Goal: Task Accomplishment & Management: Use online tool/utility

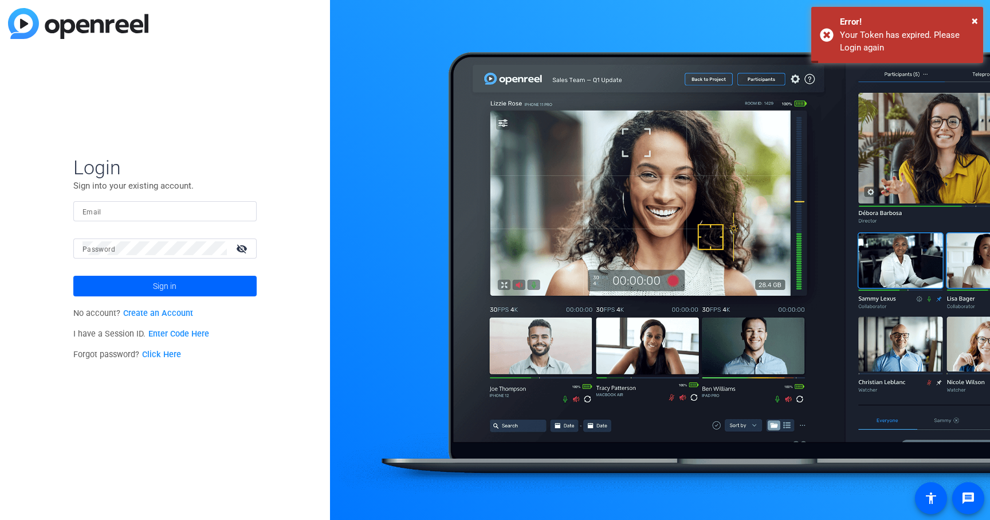
click at [182, 222] on mat-form-field "Email" at bounding box center [164, 219] width 183 height 37
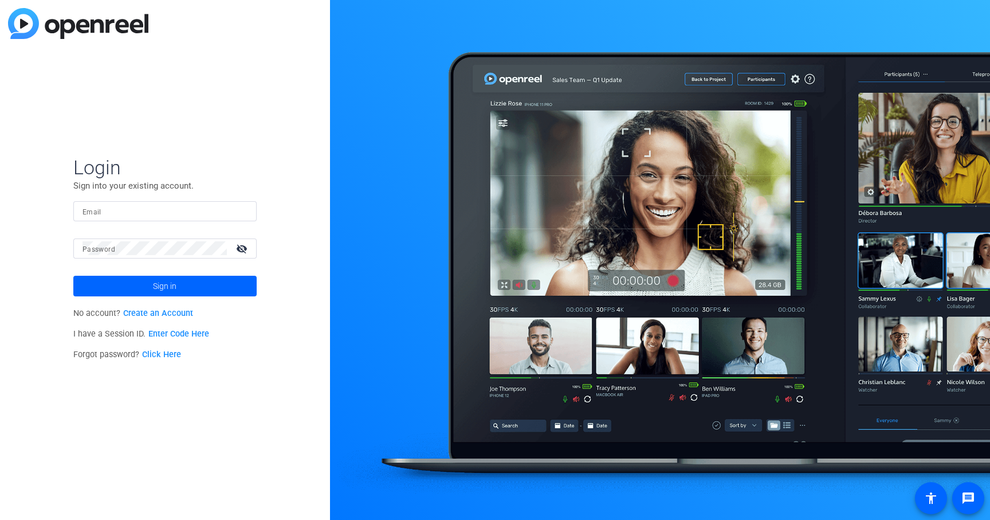
click at [170, 206] on input "Email" at bounding box center [164, 211] width 165 height 14
type input "robert.thomas@ey.com"
click at [181, 286] on span at bounding box center [164, 285] width 183 height 27
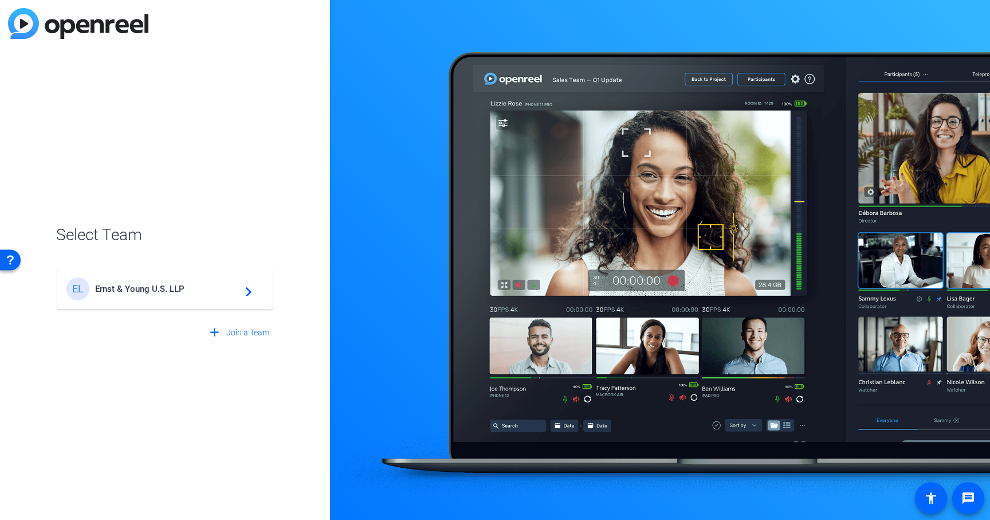
click at [160, 289] on span "Ernst & Young U.S. LLP" at bounding box center [166, 289] width 143 height 10
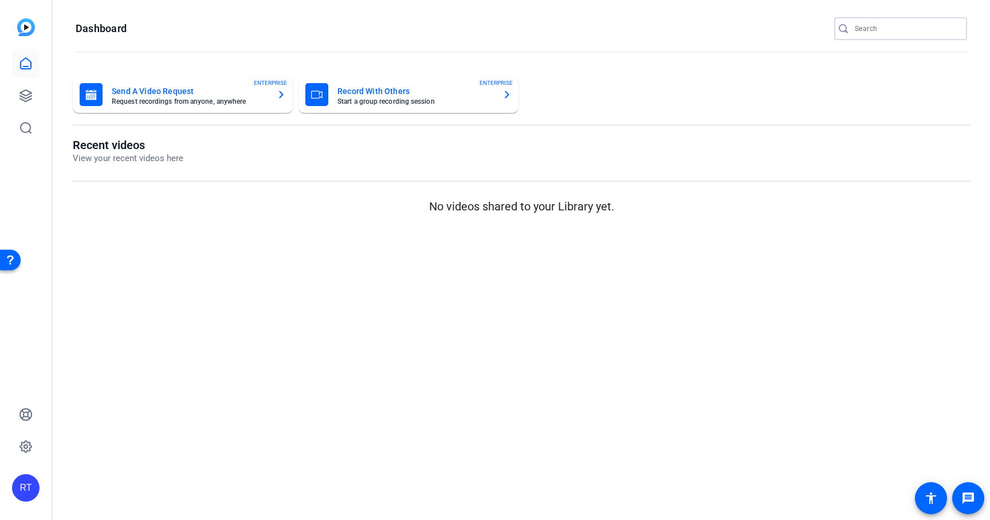
click at [874, 27] on input "Search" at bounding box center [906, 29] width 103 height 14
paste input "2509-11976-CS"
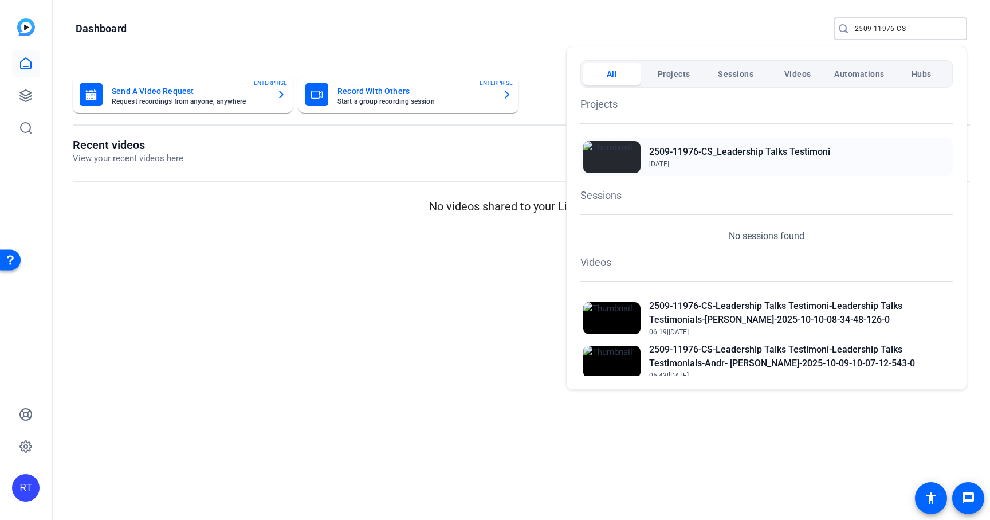
type input "2509-11976-CS"
click at [716, 153] on h2 "2509-11976-CS_Leadership Talks Testimoni" at bounding box center [739, 152] width 181 height 14
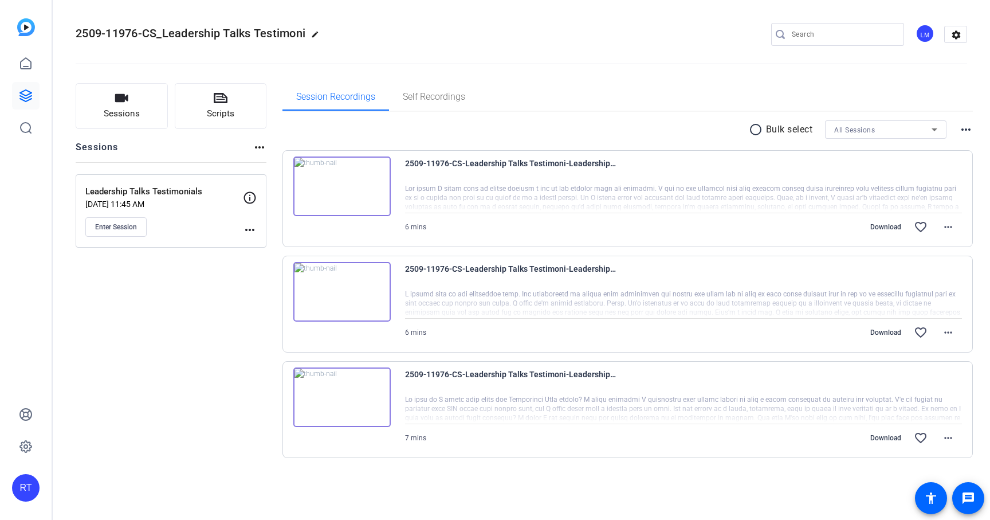
click at [247, 227] on mat-icon "more_horiz" at bounding box center [250, 230] width 14 height 14
click at [263, 246] on span "Edit Session" at bounding box center [278, 246] width 52 height 14
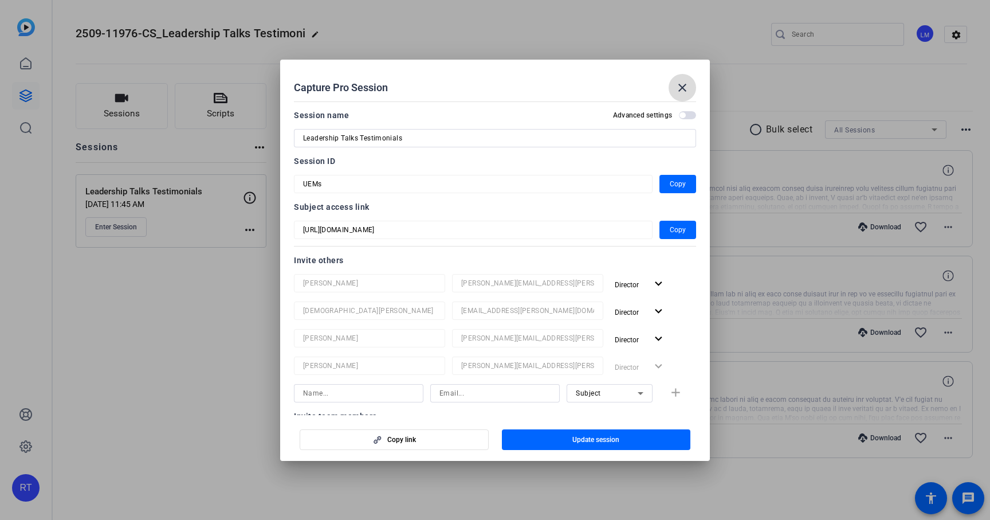
click at [683, 89] on mat-icon "close" at bounding box center [682, 88] width 14 height 14
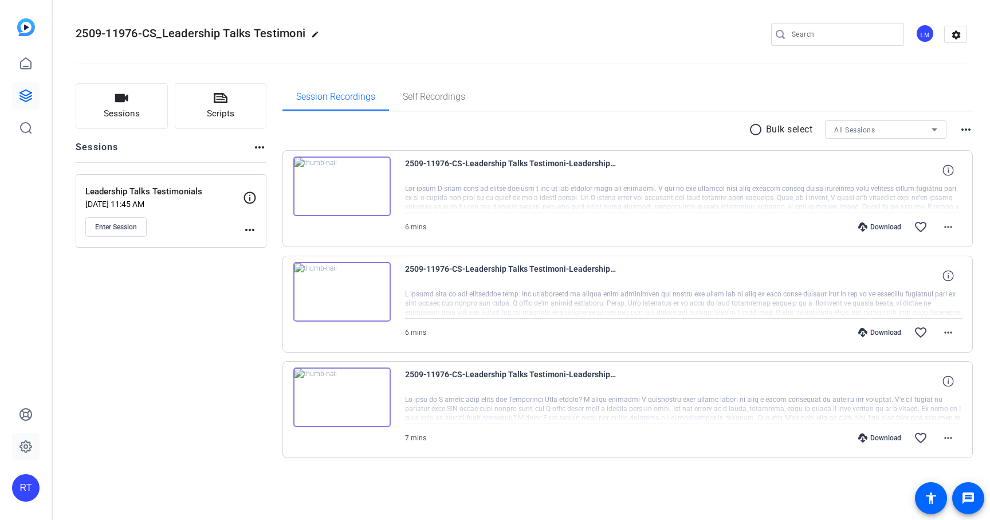
drag, startPoint x: 89, startPoint y: 233, endPoint x: 36, endPoint y: 438, distance: 211.4
click at [36, 421] on mat-sidenav-container "RT 2509-11976-CS_Leadership Talks Testimoni edit LM settings Sessions Scripts S…" at bounding box center [495, 260] width 990 height 520
click at [129, 223] on span "Enter Session" at bounding box center [116, 226] width 42 height 9
click at [826, 33] on input "Search" at bounding box center [843, 34] width 103 height 14
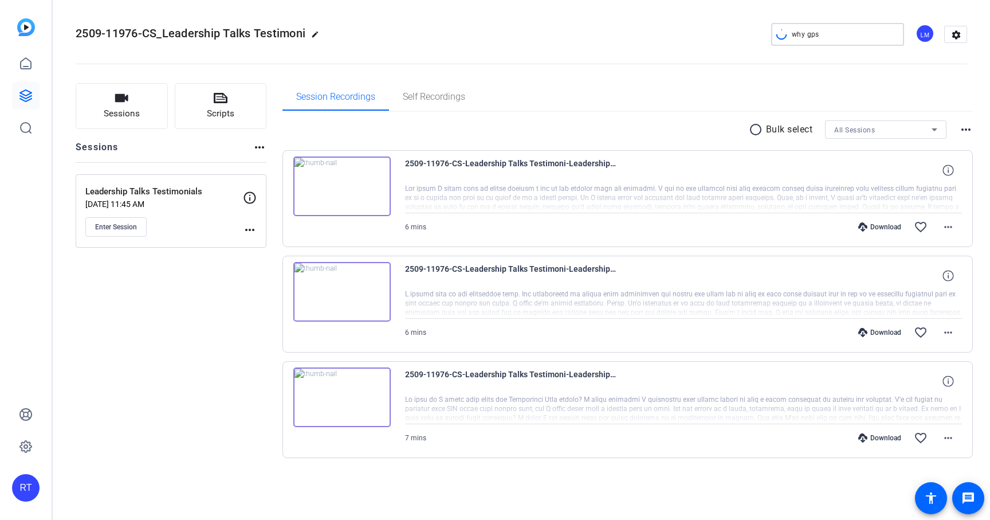
type input "why gps"
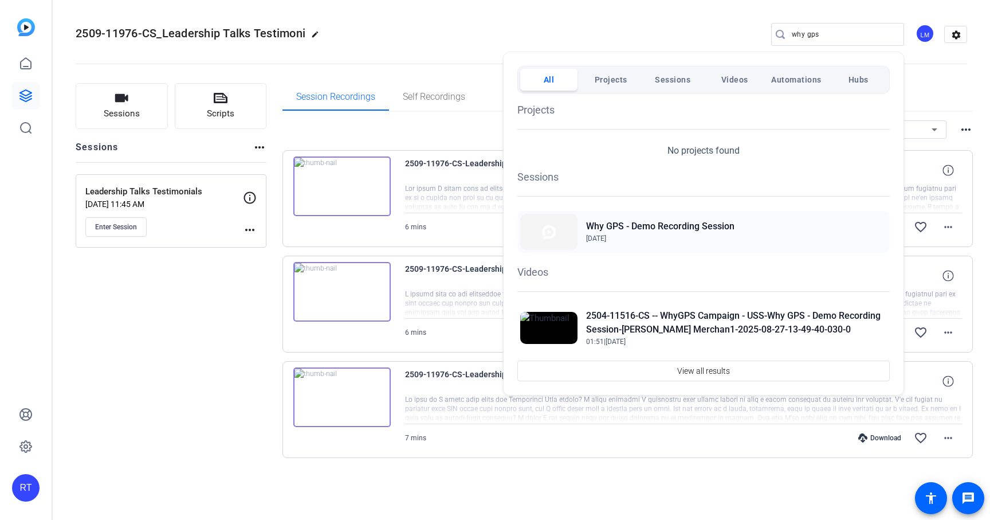
click at [664, 228] on h2 "Why GPS - Demo Recording Session" at bounding box center [660, 226] width 148 height 14
click at [807, 36] on div at bounding box center [495, 260] width 990 height 520
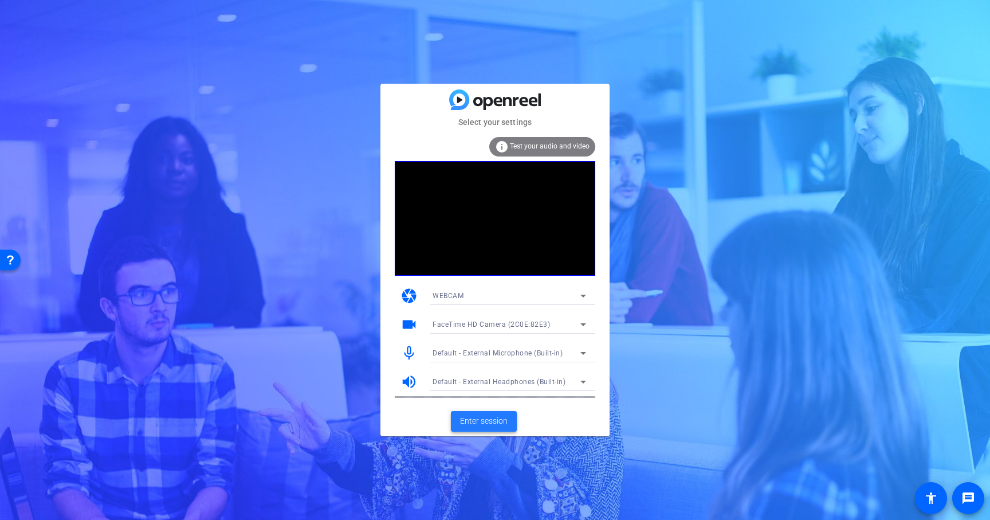
click at [486, 419] on span "Enter session" at bounding box center [484, 421] width 48 height 12
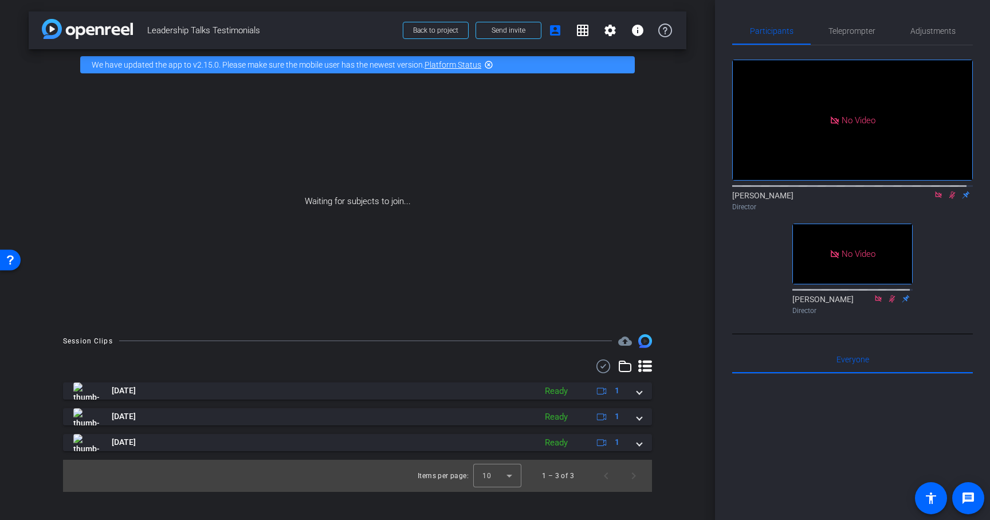
click at [949, 199] on icon at bounding box center [952, 194] width 6 height 7
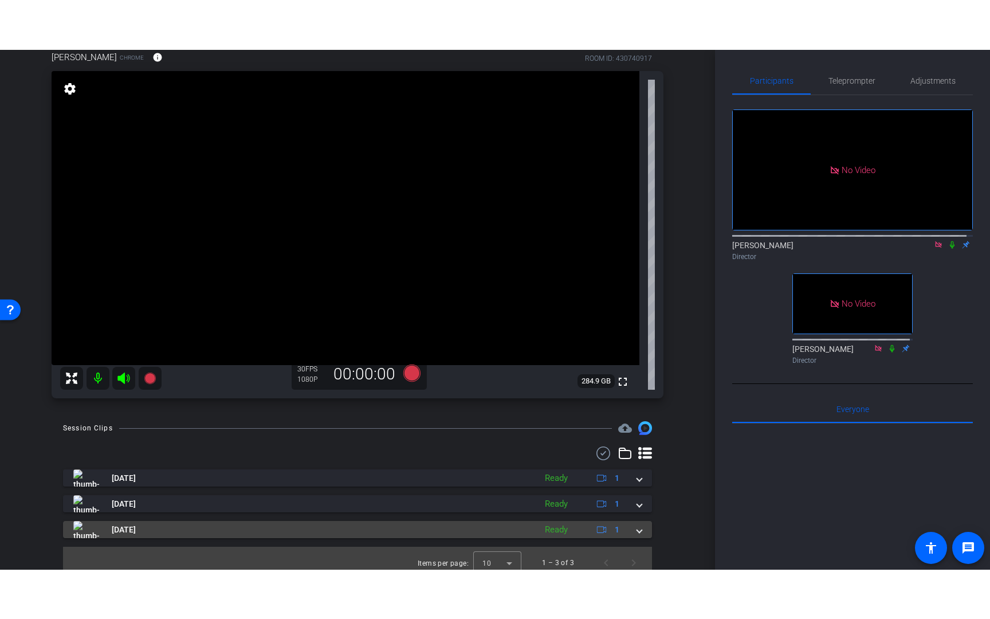
scroll to position [102, 0]
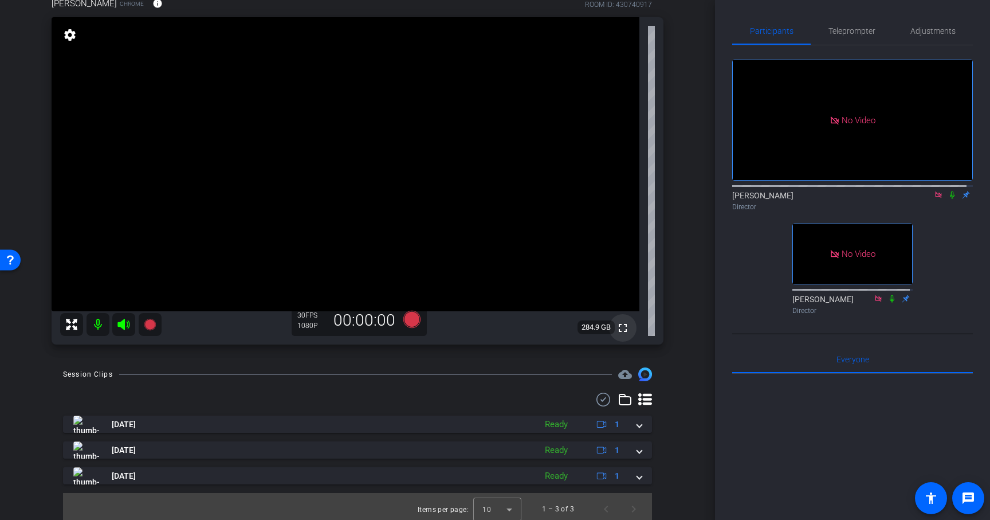
click at [618, 327] on mat-icon "fullscreen" at bounding box center [623, 328] width 14 height 14
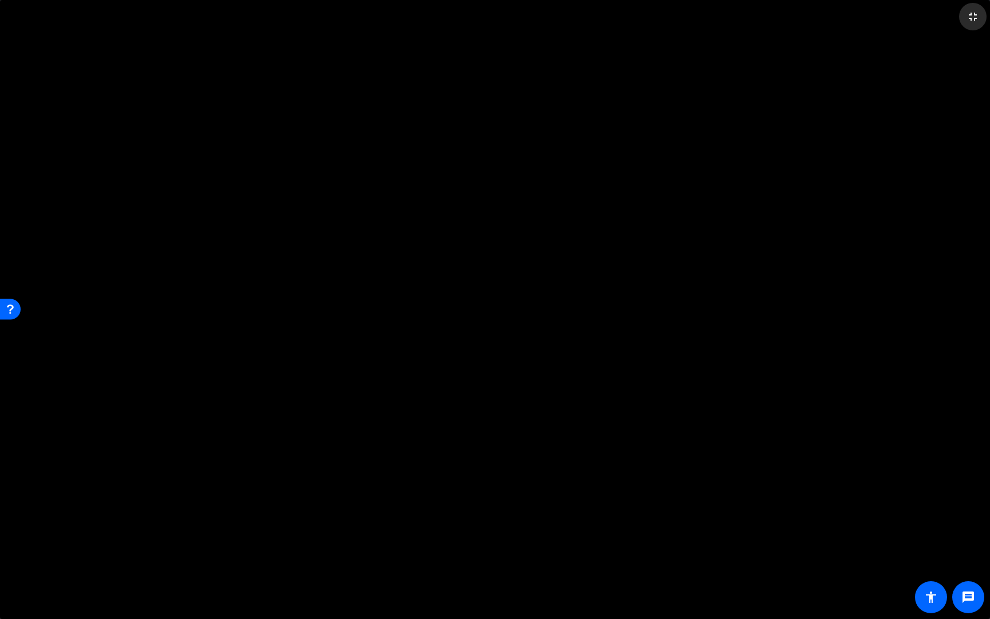
click at [970, 18] on mat-icon "fullscreen_exit" at bounding box center [973, 17] width 14 height 14
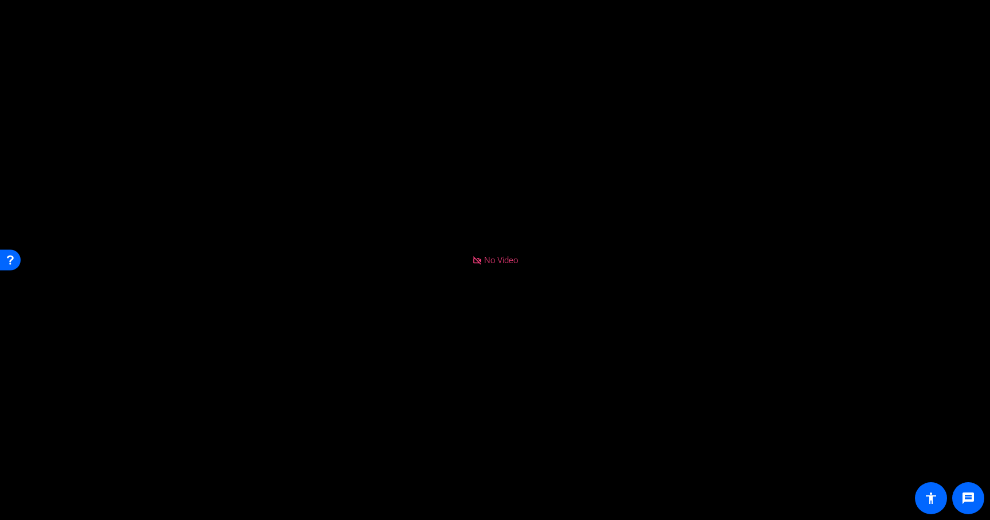
scroll to position [369, 0]
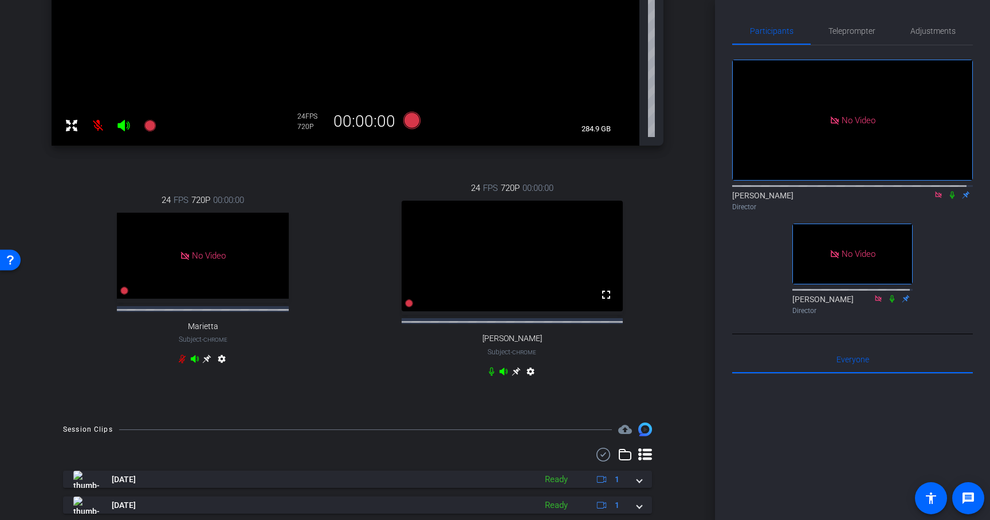
click at [512, 376] on icon at bounding box center [516, 371] width 9 height 9
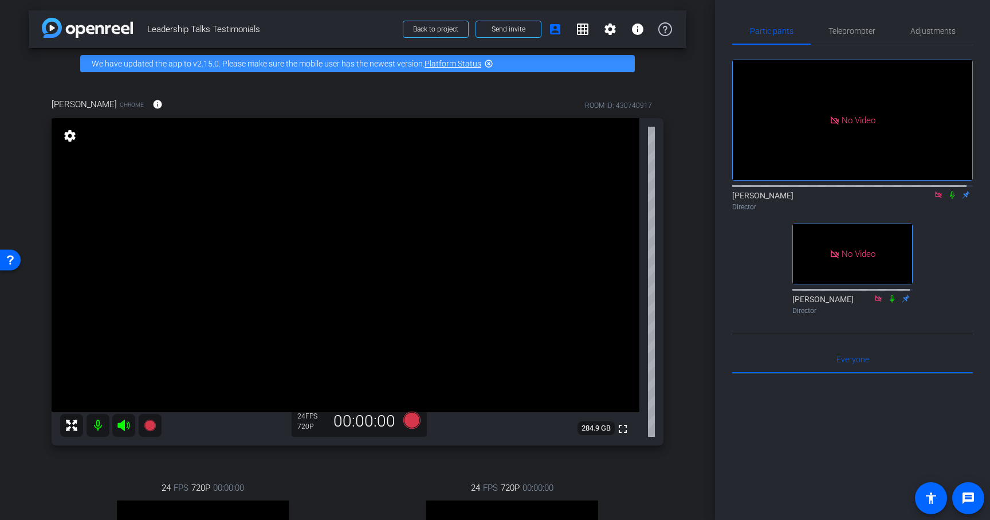
scroll to position [0, 0]
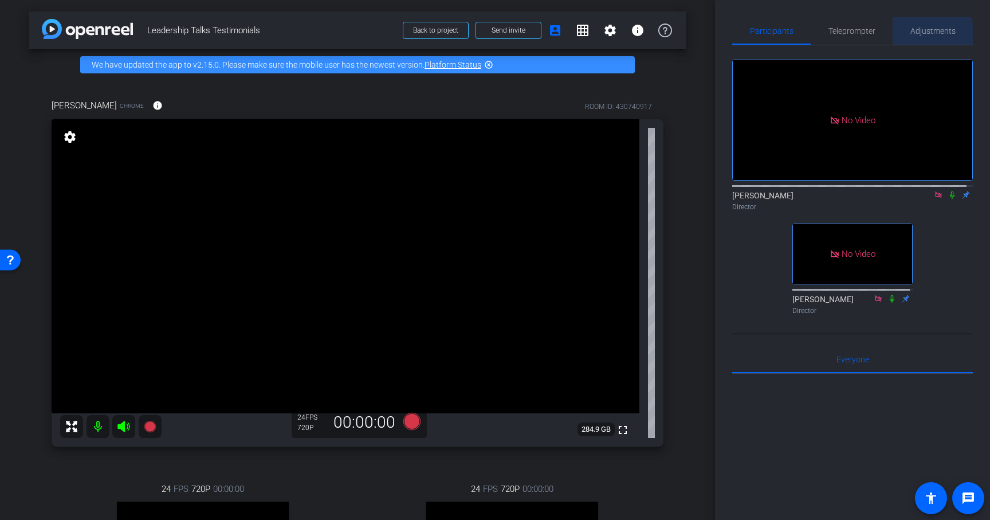
click at [918, 36] on span "Adjustments" at bounding box center [932, 30] width 45 height 27
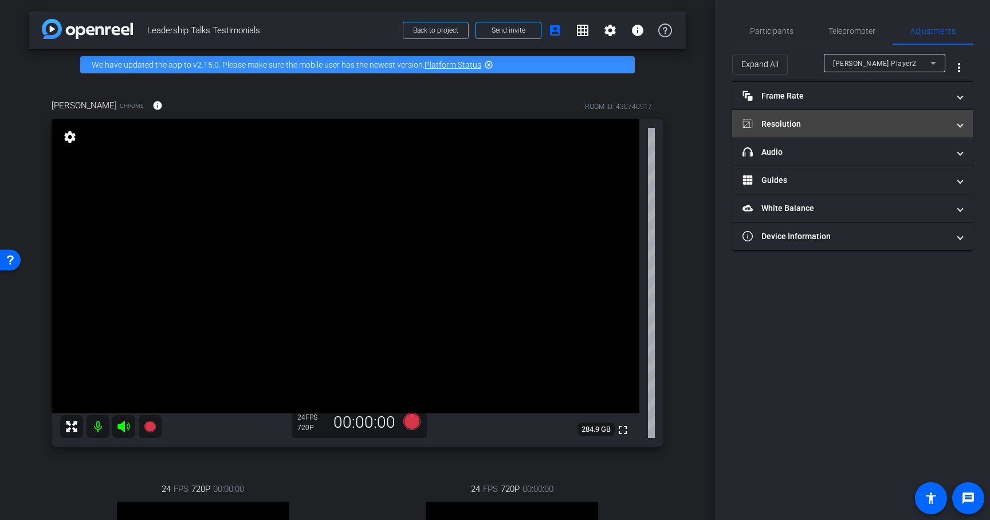
click at [819, 123] on mat-panel-title "Resolution" at bounding box center [845, 124] width 206 height 12
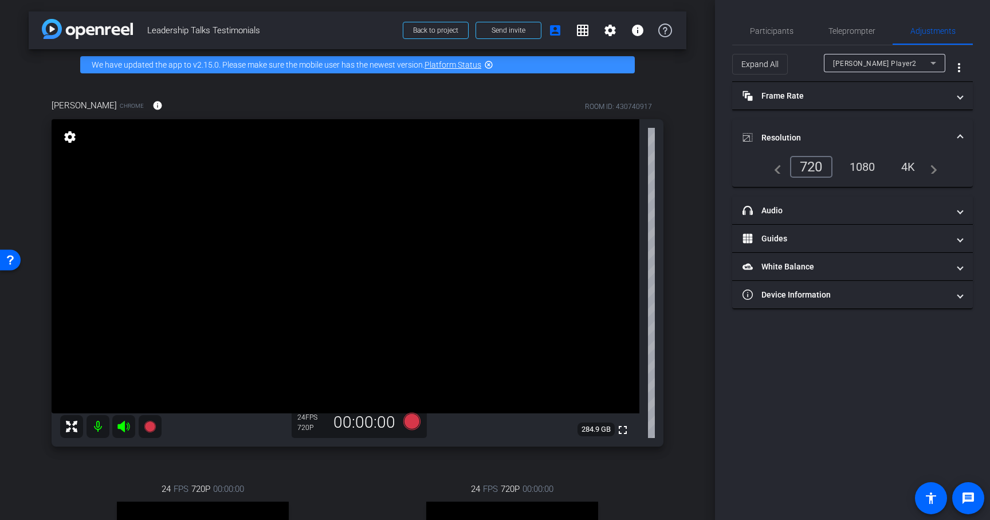
click at [869, 167] on div "1080" at bounding box center [862, 166] width 43 height 19
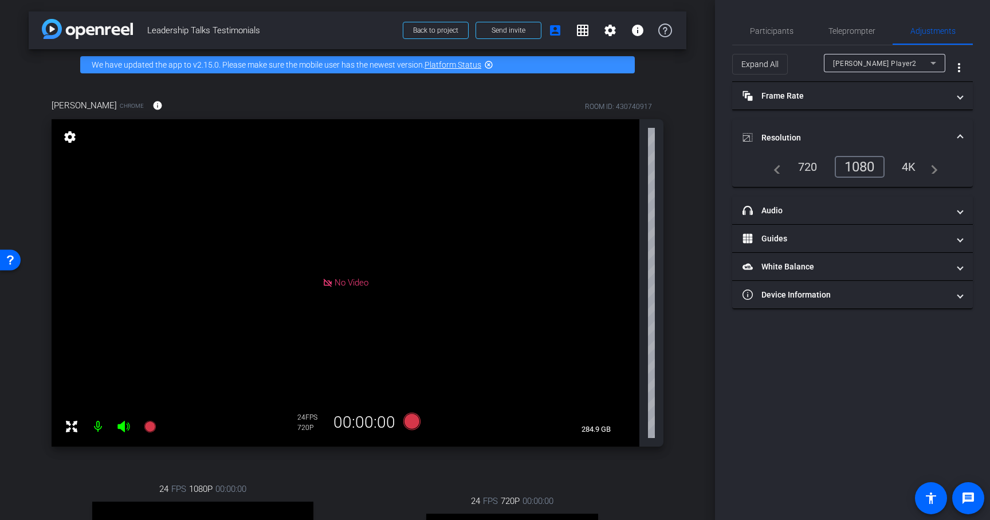
click at [881, 61] on span "Colleen Player2" at bounding box center [875, 64] width 84 height 8
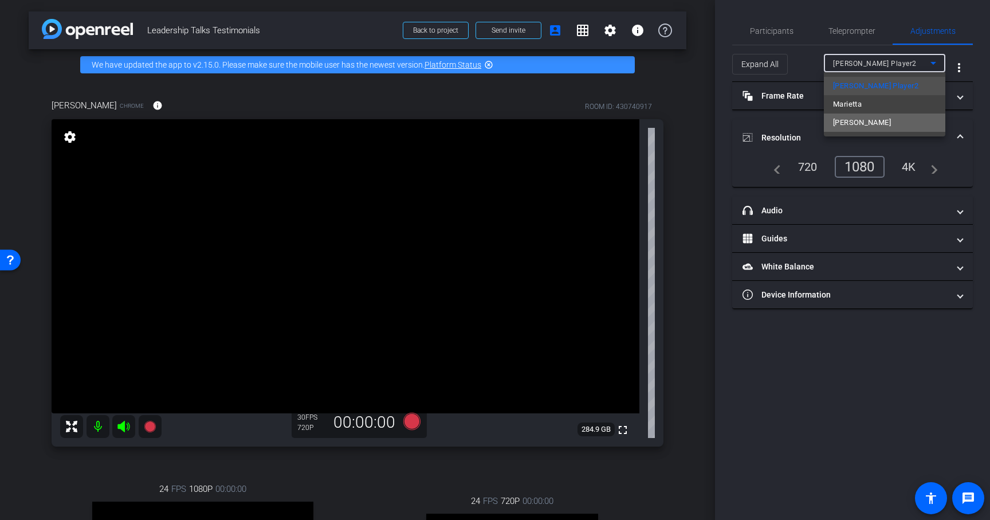
click at [852, 122] on mat-option "frank" at bounding box center [884, 122] width 121 height 18
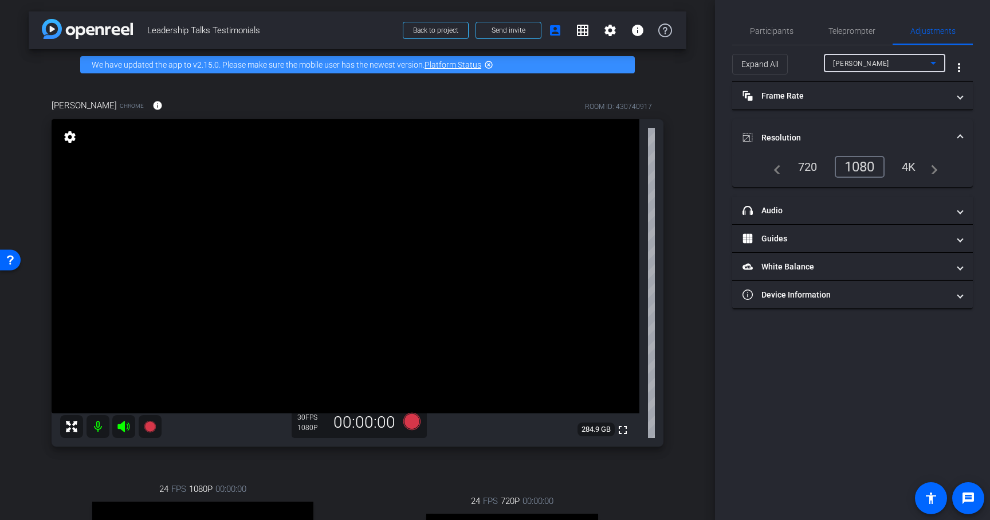
click at [863, 66] on div "frank" at bounding box center [881, 63] width 97 height 14
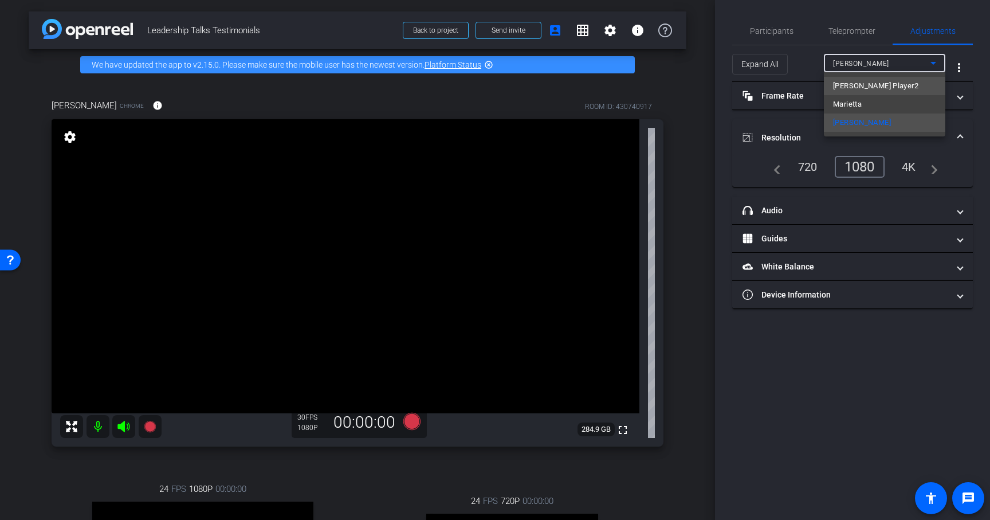
click at [862, 86] on span "Colleen Player2" at bounding box center [875, 86] width 85 height 14
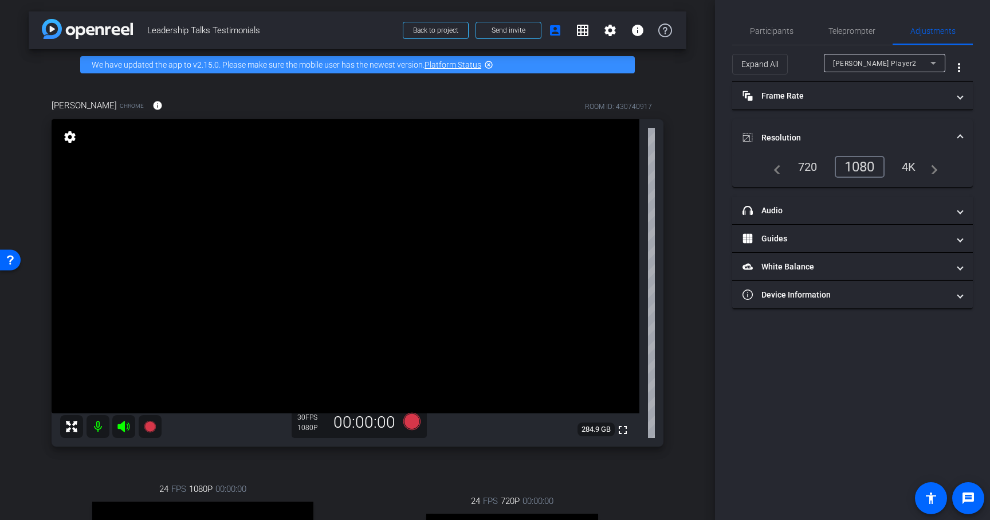
click at [810, 165] on div "720" at bounding box center [807, 166] width 37 height 19
click at [873, 63] on span "Colleen Player2" at bounding box center [875, 64] width 84 height 8
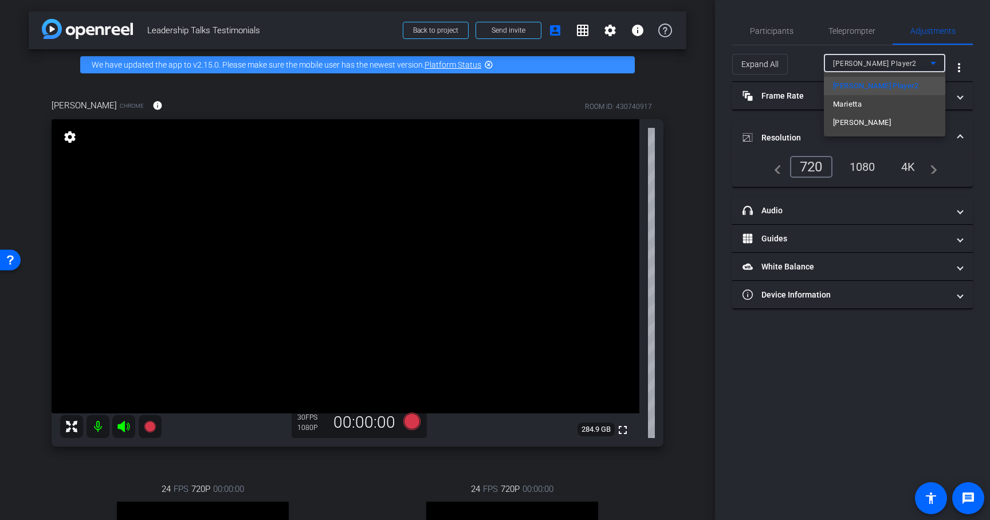
click at [852, 122] on mat-option "frank" at bounding box center [884, 122] width 121 height 18
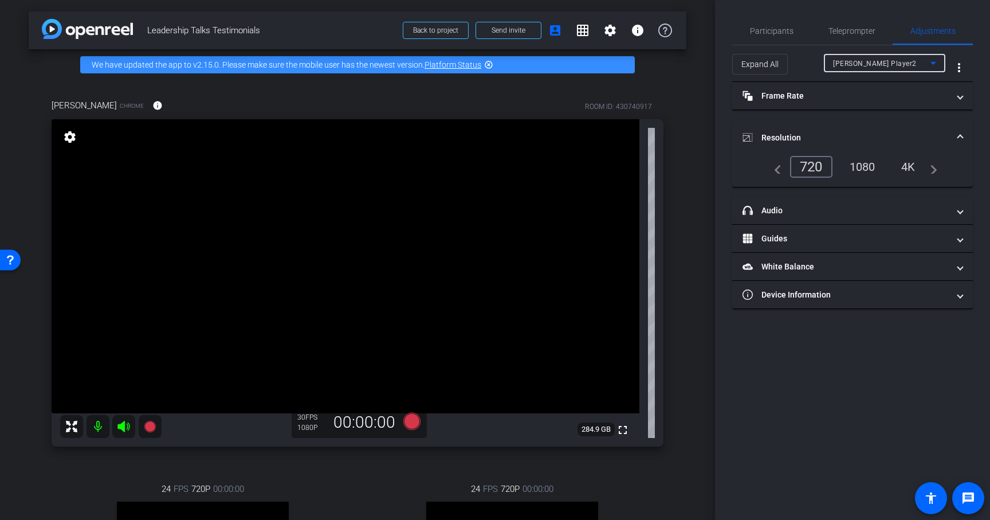
type input "11000"
click at [684, 308] on div "arrow_back Leadership Talks Testimonials Back to project Send invite account_bo…" at bounding box center [357, 260] width 715 height 520
click at [772, 33] on span "Participants" at bounding box center [772, 31] width 44 height 8
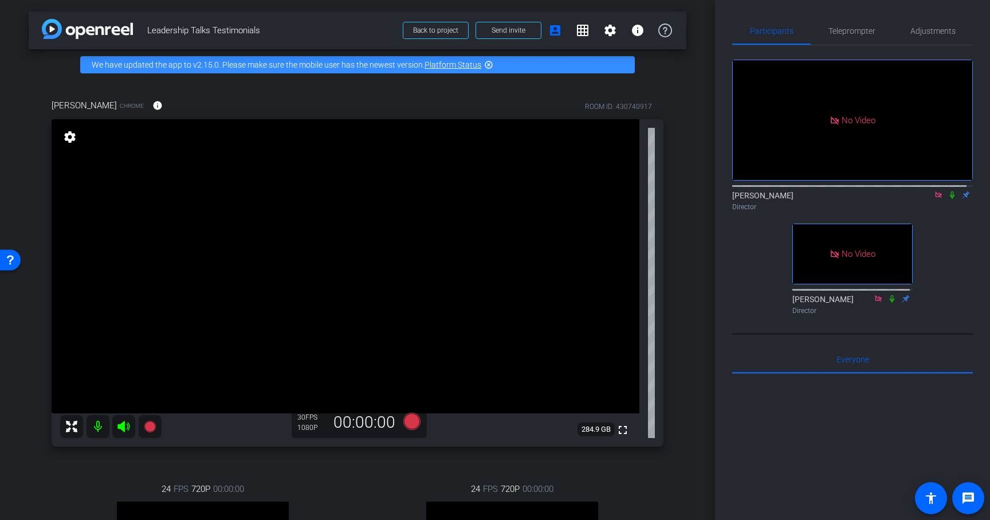
click at [687, 246] on div "arrow_back Leadership Talks Testimonials Back to project Send invite account_bo…" at bounding box center [357, 260] width 715 height 520
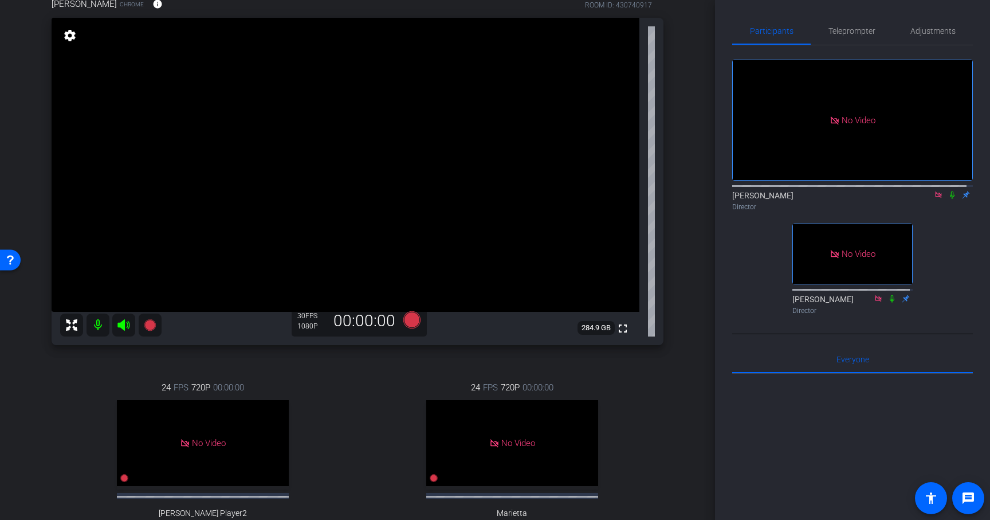
scroll to position [104, 0]
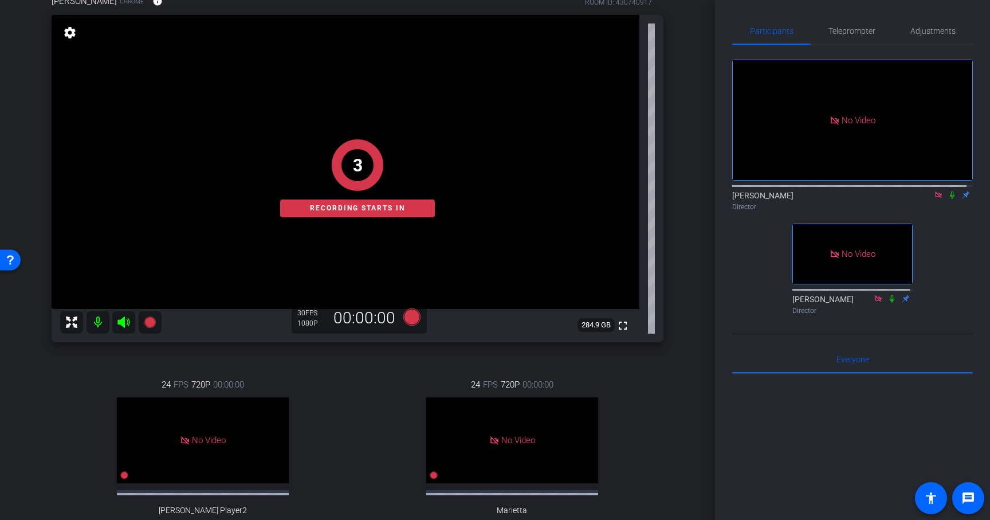
click at [948, 191] on icon at bounding box center [952, 195] width 9 height 8
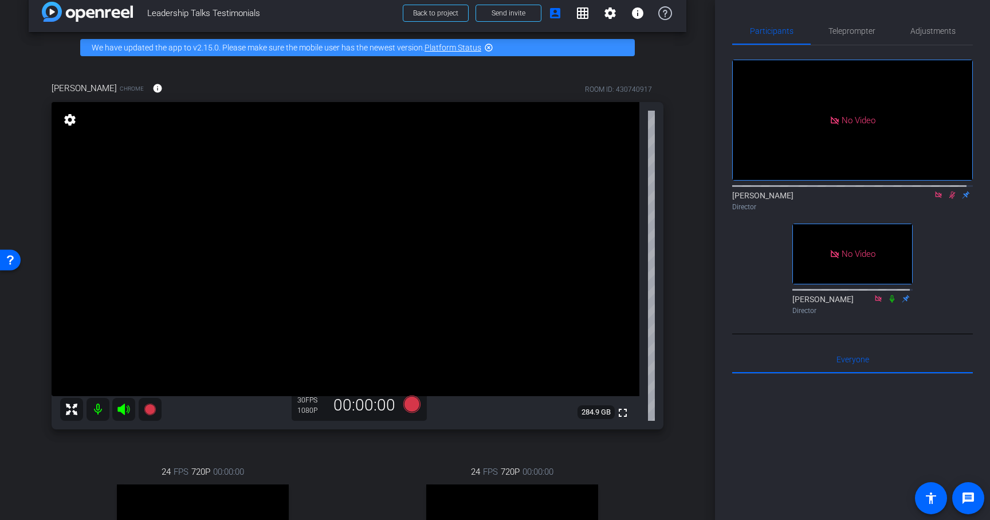
scroll to position [21, 0]
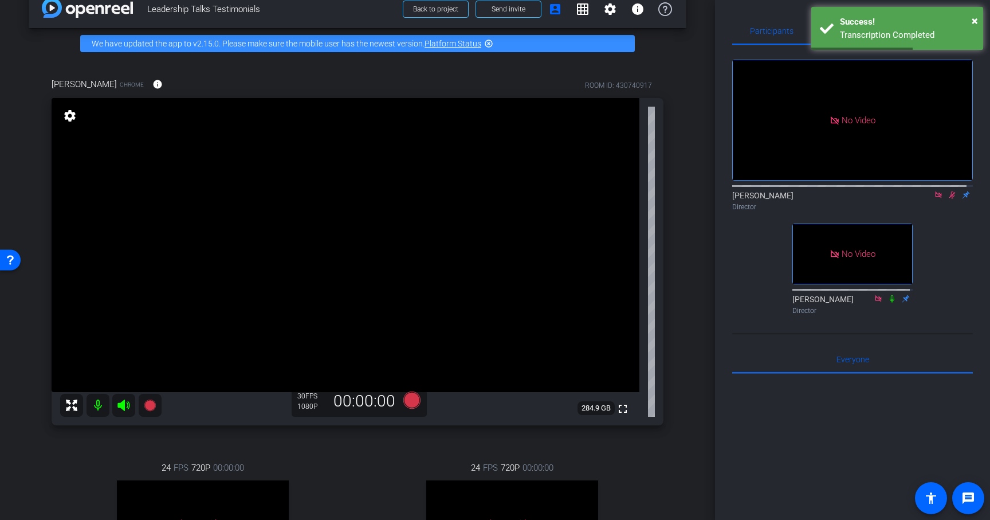
click at [948, 191] on icon at bounding box center [952, 195] width 9 height 8
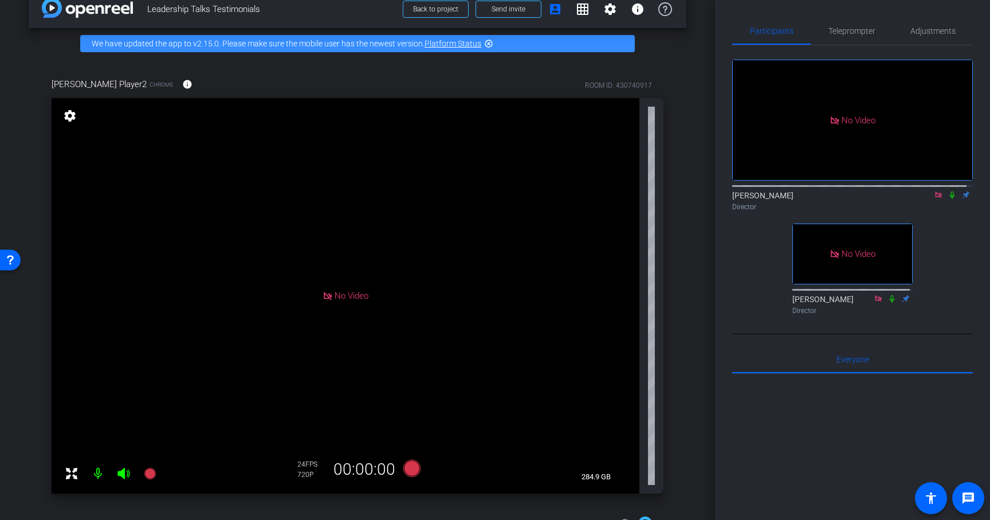
scroll to position [0, 0]
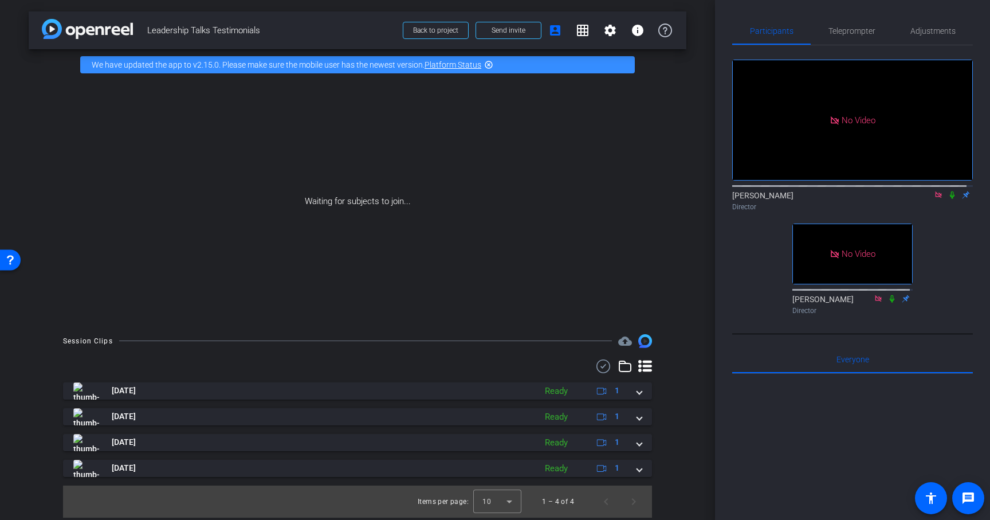
click at [948, 191] on icon at bounding box center [952, 195] width 9 height 8
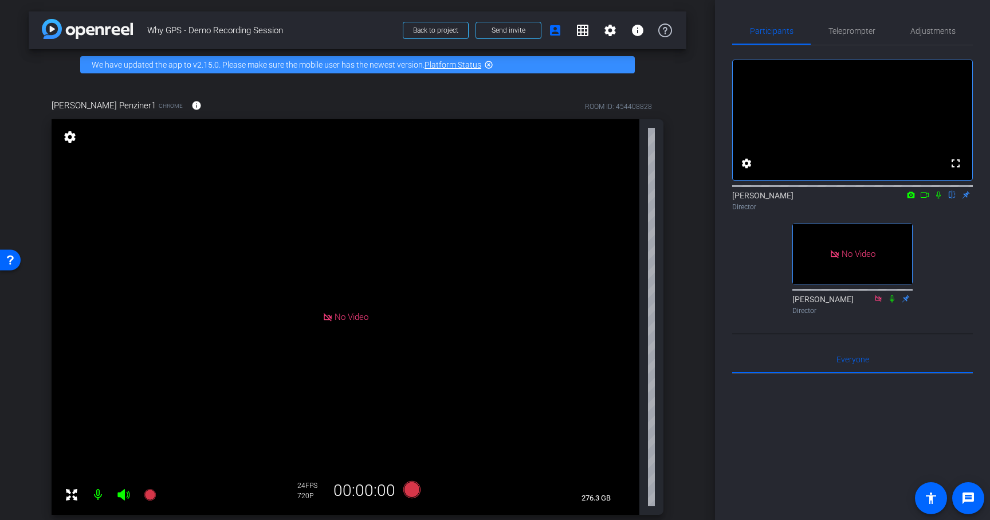
click at [925, 199] on icon at bounding box center [924, 195] width 9 height 8
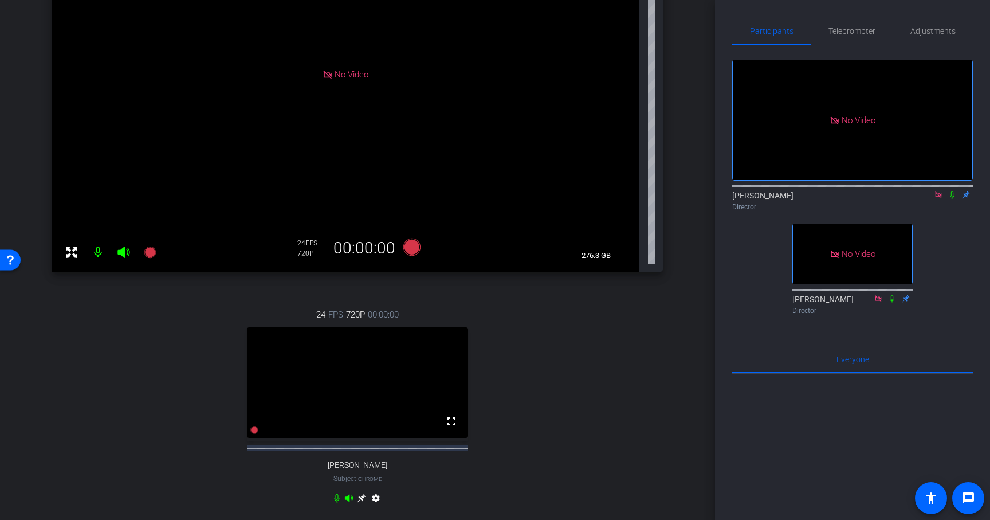
scroll to position [250, 0]
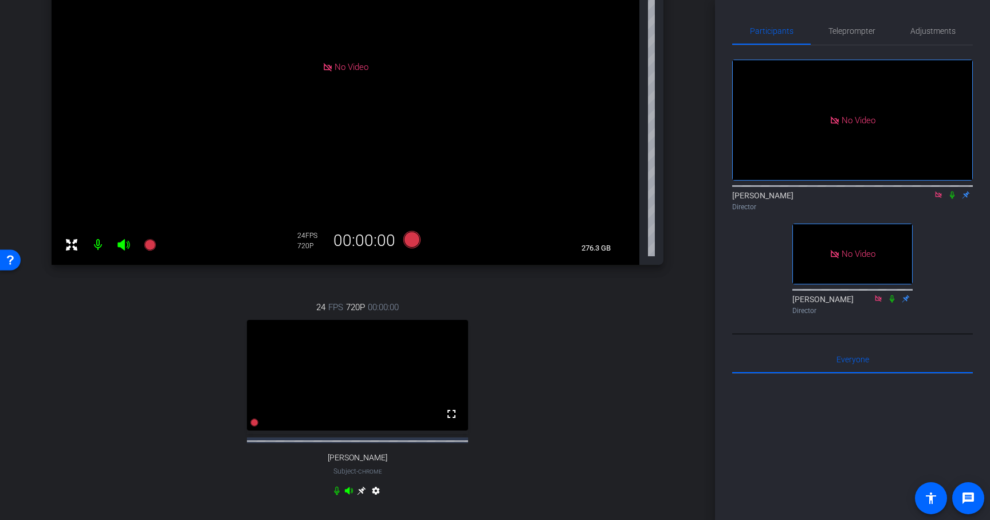
click at [362, 495] on icon at bounding box center [361, 490] width 9 height 9
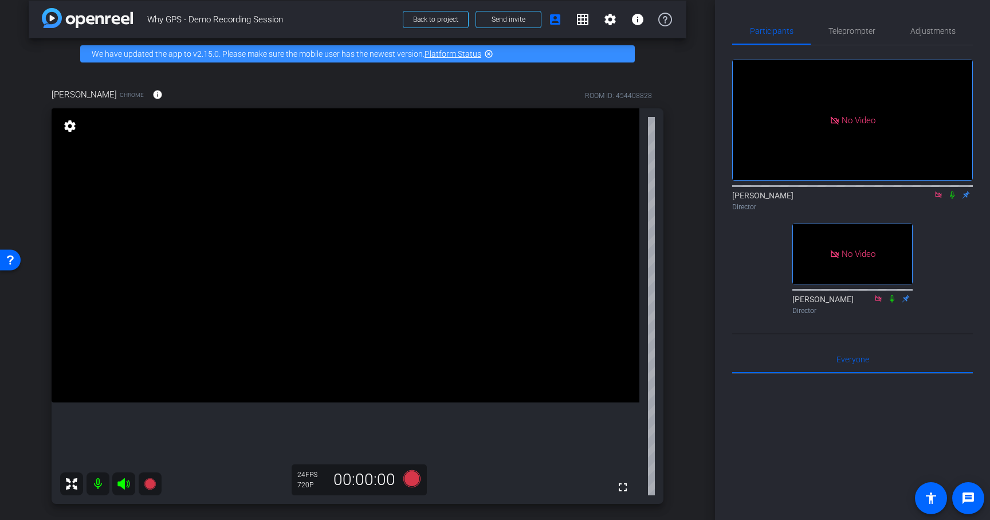
scroll to position [0, 0]
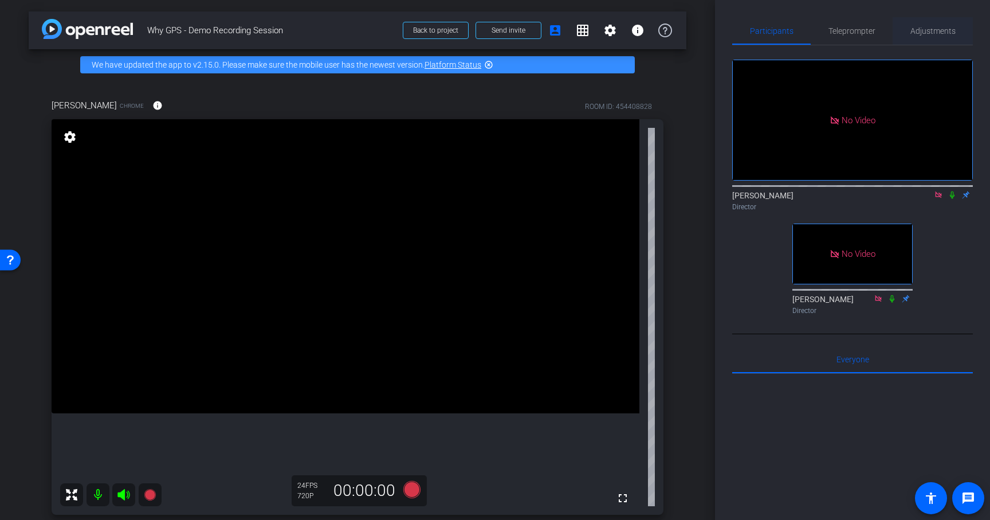
click at [934, 36] on span "Adjustments" at bounding box center [932, 30] width 45 height 27
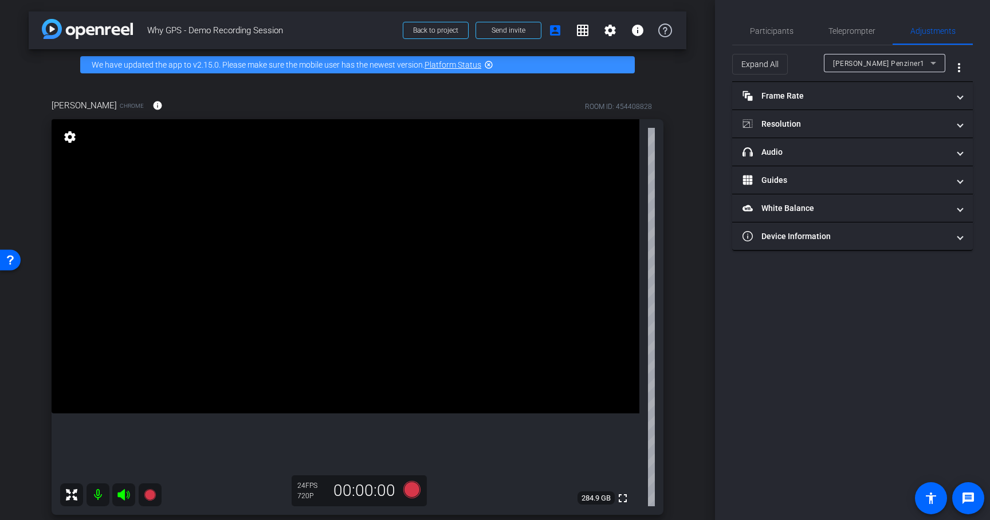
click at [885, 61] on span "Andrew Penziner1" at bounding box center [879, 64] width 92 height 8
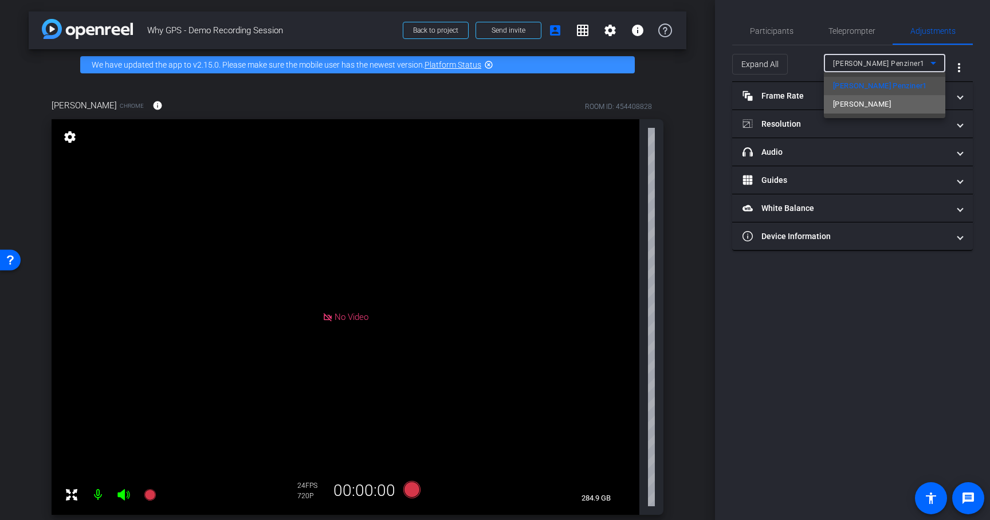
click at [882, 105] on span "George Kaczmarskyj" at bounding box center [862, 104] width 58 height 14
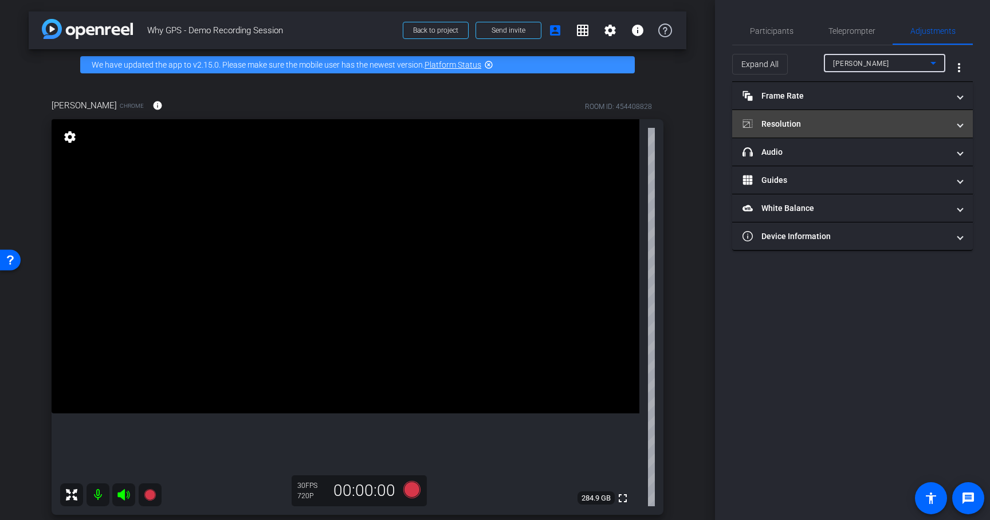
click at [826, 129] on mat-panel-title "Resolution" at bounding box center [845, 124] width 206 height 12
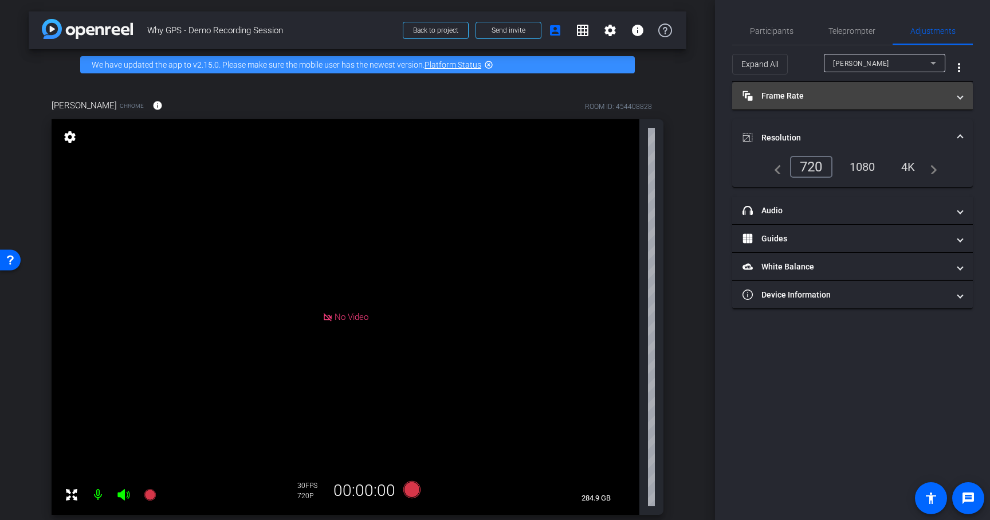
click at [844, 98] on mat-panel-title "Frame Rate Frame Rate" at bounding box center [845, 96] width 206 height 12
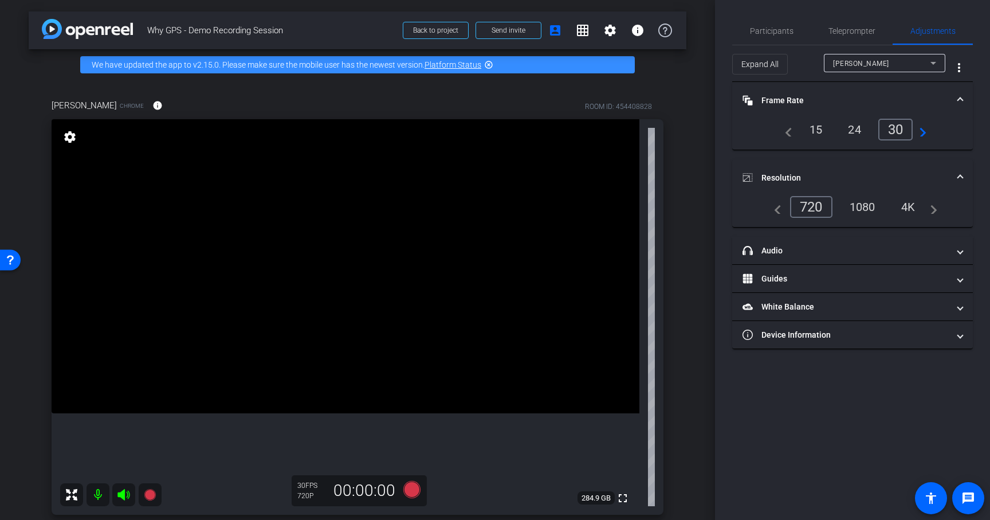
click at [99, 496] on mat-icon at bounding box center [98, 494] width 23 height 23
click at [97, 490] on mat-icon at bounding box center [98, 494] width 23 height 23
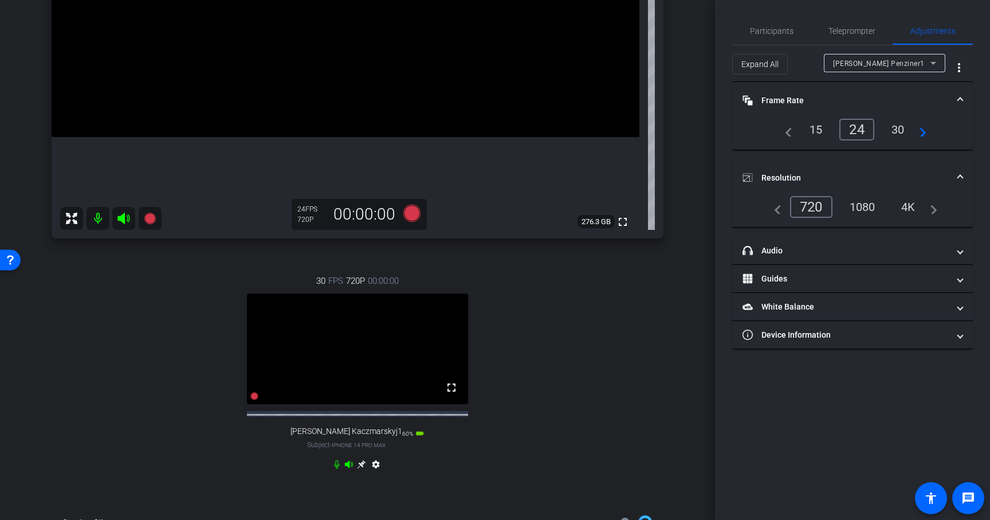
scroll to position [263, 0]
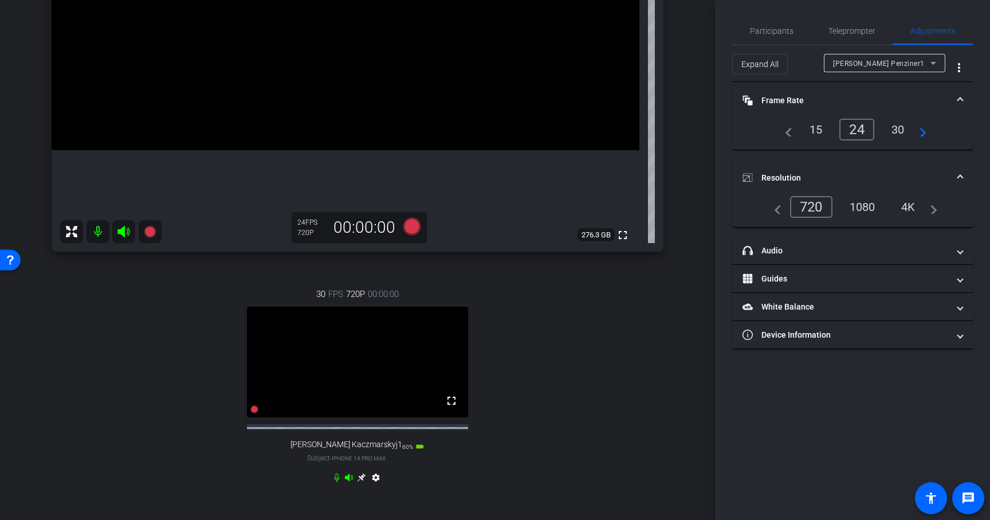
click at [362, 482] on icon at bounding box center [361, 477] width 9 height 9
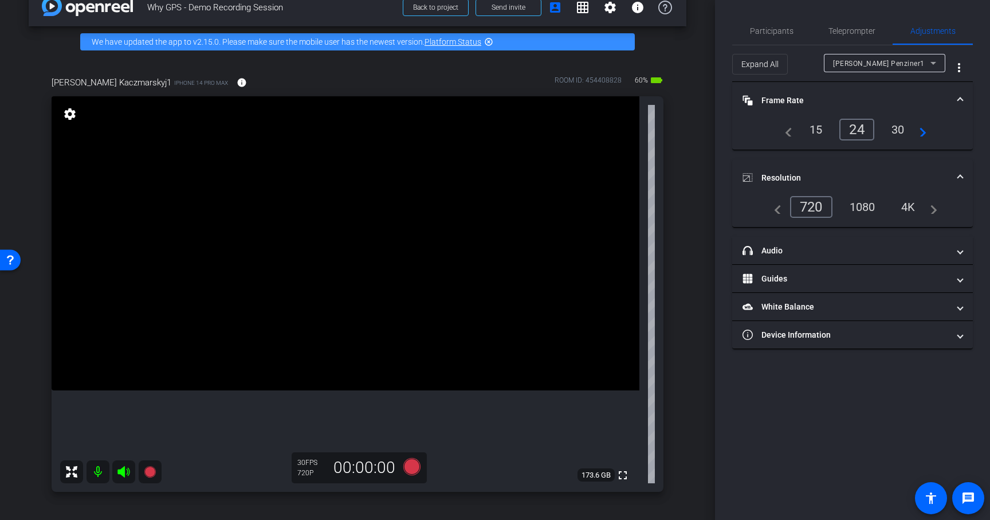
scroll to position [0, 0]
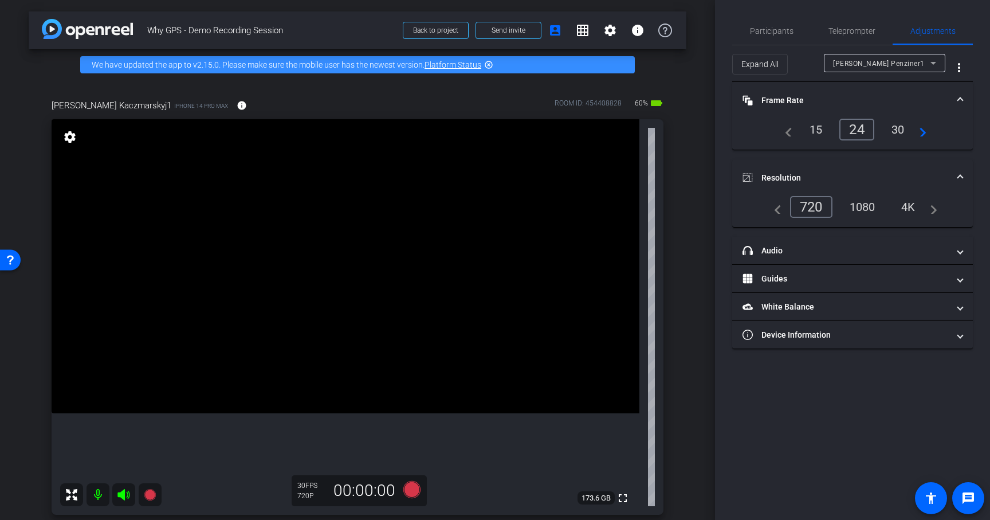
click at [936, 62] on icon at bounding box center [933, 63] width 14 height 14
click at [869, 104] on span "George Kaczmarskyj1" at bounding box center [884, 104] width 103 height 14
click at [758, 27] on span "Participants" at bounding box center [772, 31] width 44 height 8
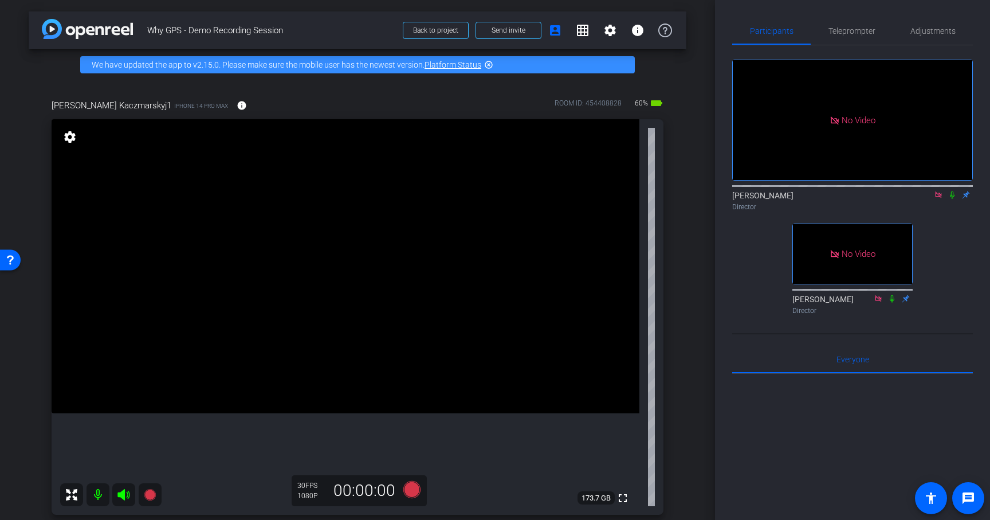
click at [952, 191] on icon at bounding box center [952, 194] width 5 height 7
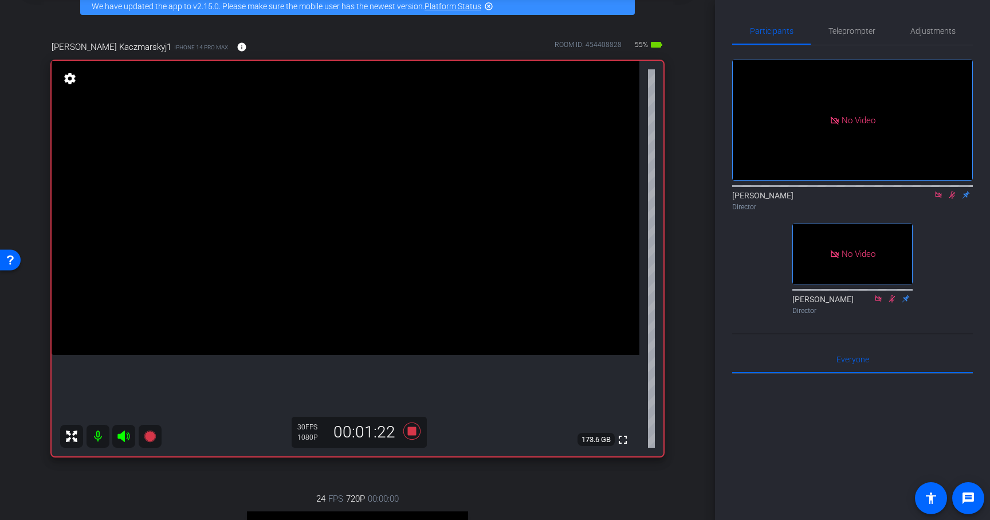
scroll to position [60, 0]
click at [950, 191] on icon at bounding box center [952, 194] width 6 height 7
click at [950, 191] on icon at bounding box center [952, 195] width 9 height 8
click at [950, 191] on icon at bounding box center [952, 194] width 6 height 7
click at [950, 191] on icon at bounding box center [952, 195] width 9 height 8
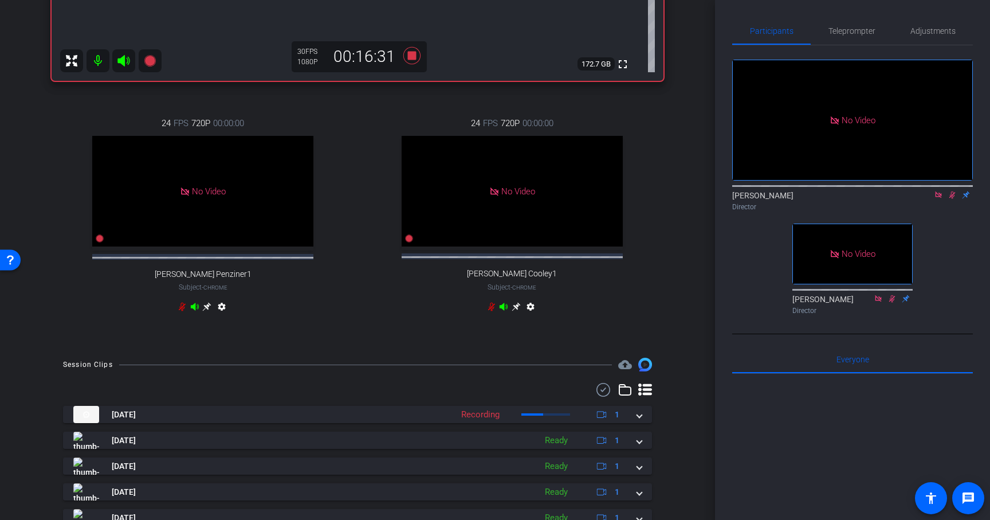
scroll to position [451, 0]
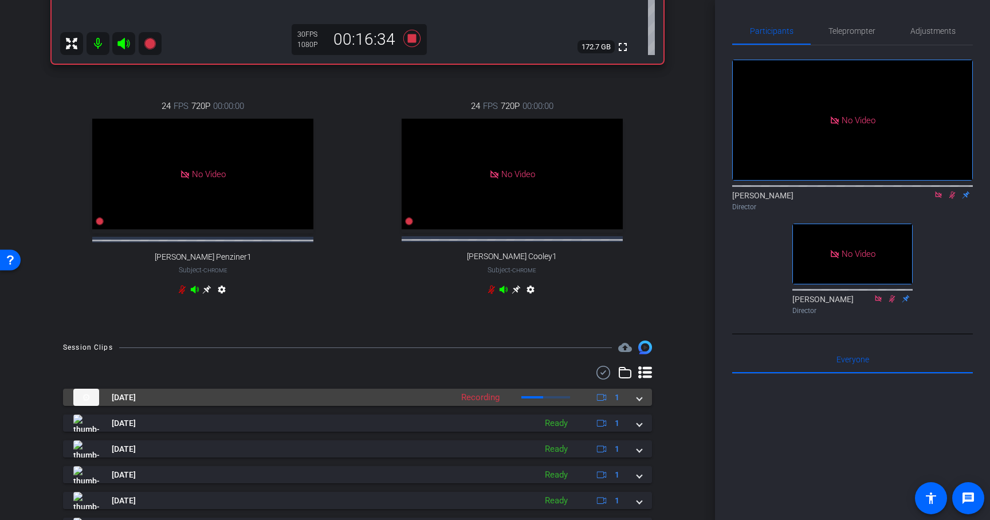
click at [640, 403] on span at bounding box center [639, 397] width 5 height 12
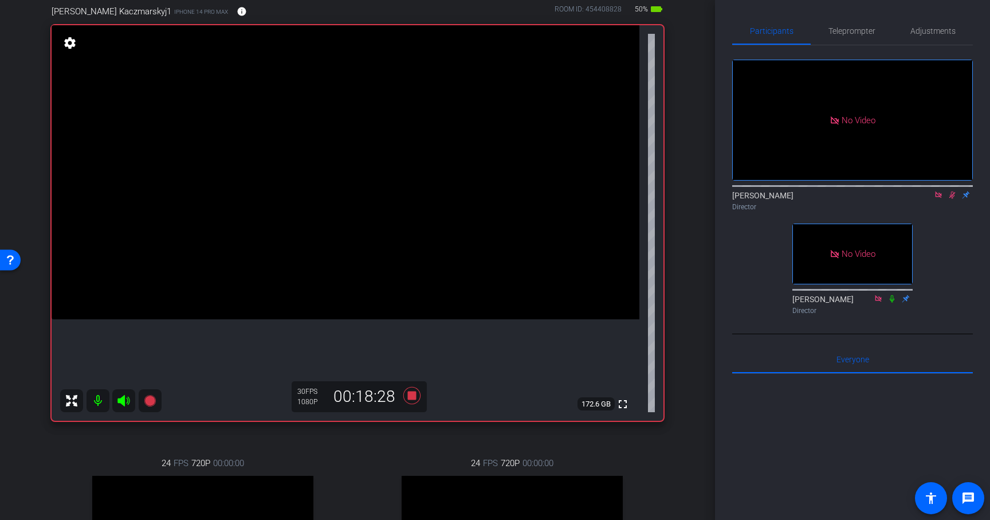
scroll to position [96, 0]
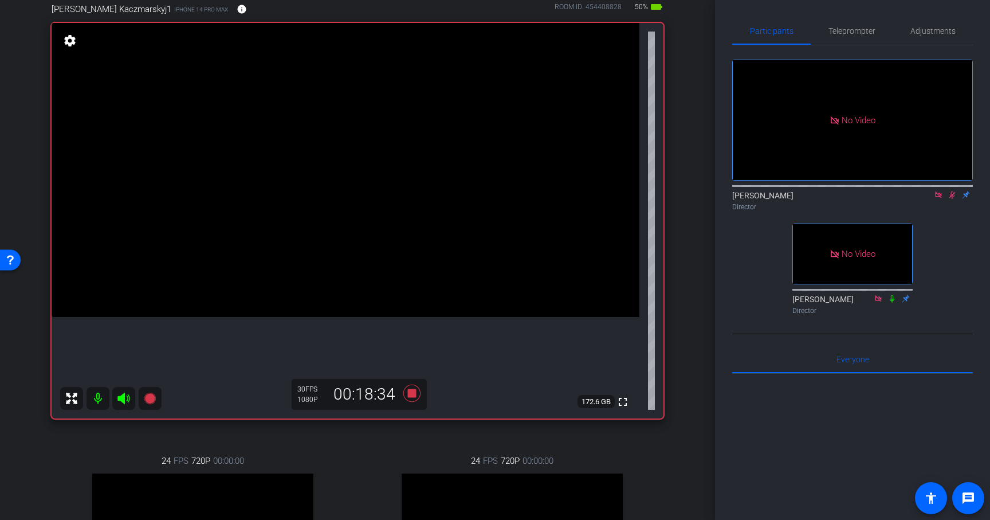
click at [407, 428] on div "George Kaczmarskyj1 iPhone 14 Pro Max info ROOM ID: 454408828 50% battery_std f…" at bounding box center [358, 334] width 658 height 700
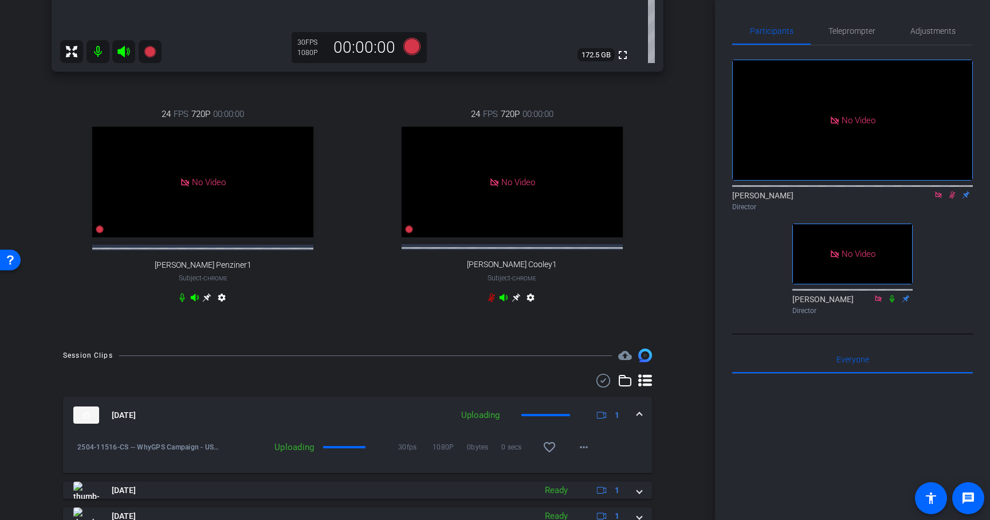
scroll to position [455, 0]
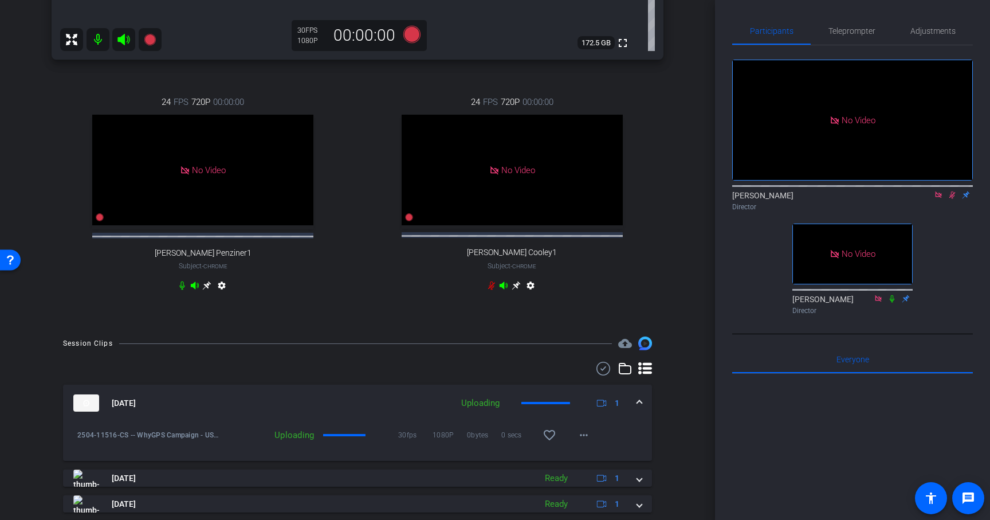
click at [642, 410] on mat-expansion-panel-header "Oct 13, 2025 Uploading 1" at bounding box center [357, 402] width 589 height 37
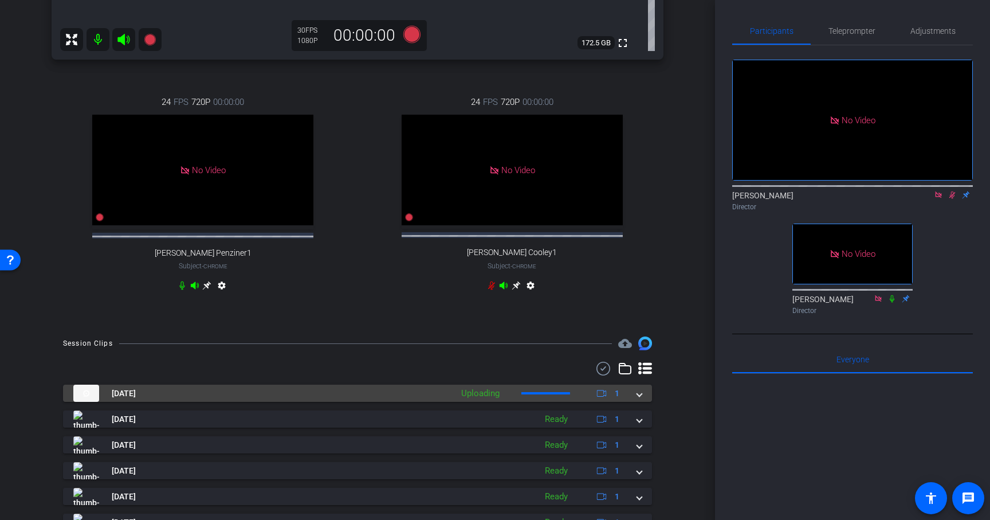
click at [642, 402] on mat-expansion-panel-header "Oct 13, 2025 Uploading 1" at bounding box center [357, 392] width 589 height 17
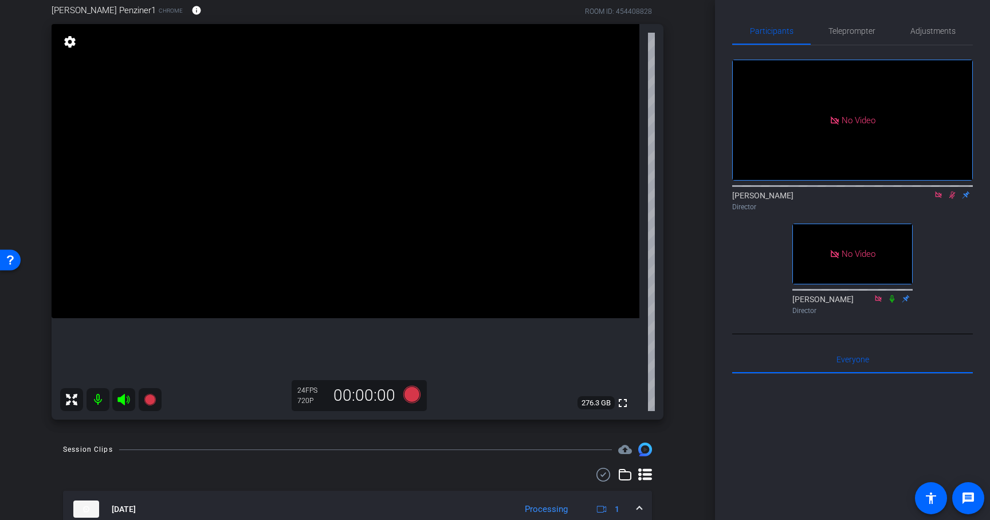
scroll to position [97, 0]
click at [953, 191] on icon at bounding box center [952, 195] width 9 height 8
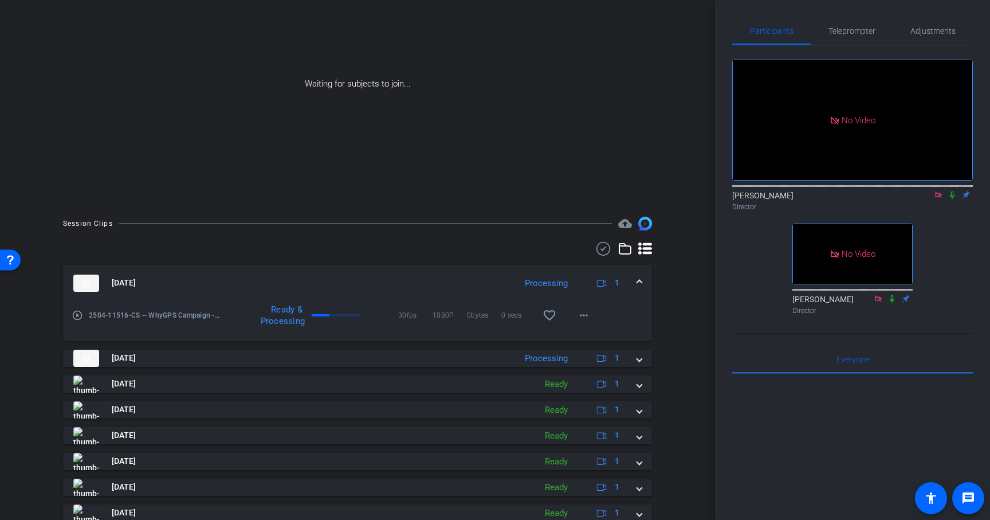
scroll to position [123, 0]
